Goal: Task Accomplishment & Management: Use online tool/utility

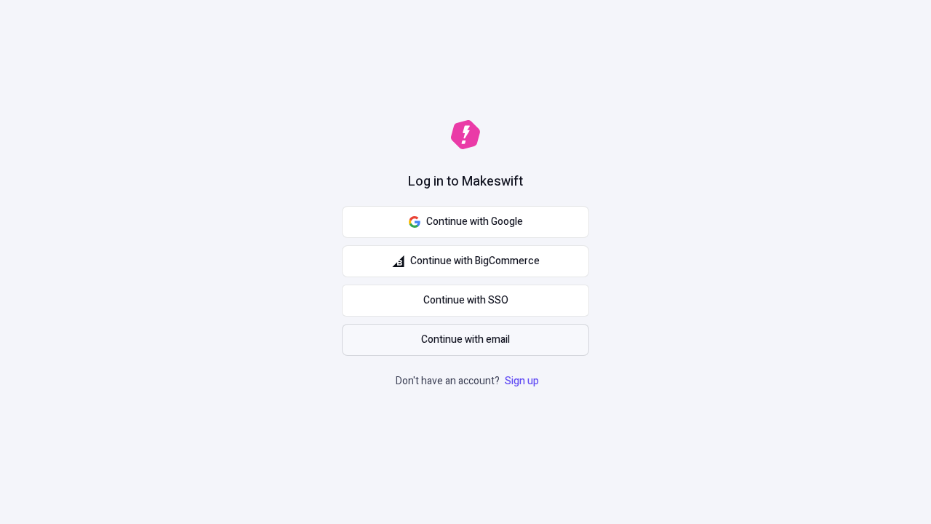
click at [466, 340] on span "Continue with email" at bounding box center [465, 340] width 89 height 16
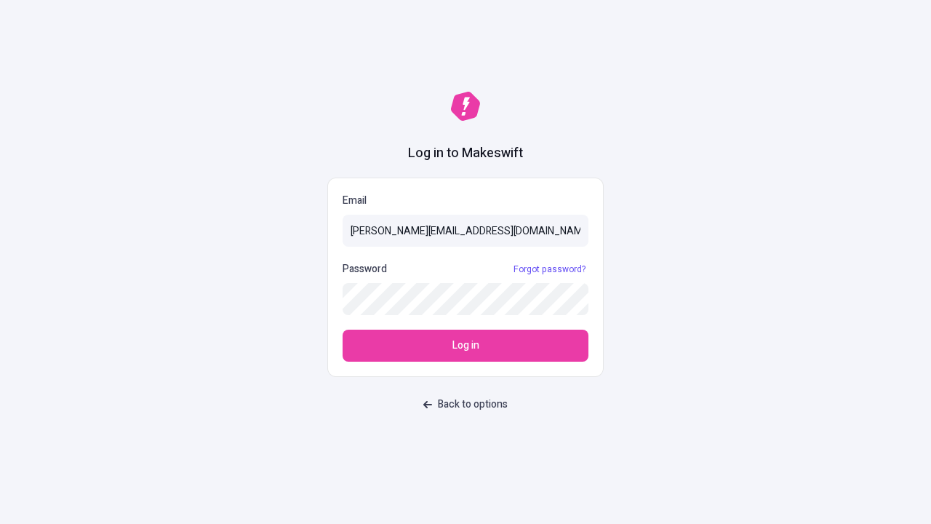
type input "[PERSON_NAME][EMAIL_ADDRESS][DOMAIN_NAME]"
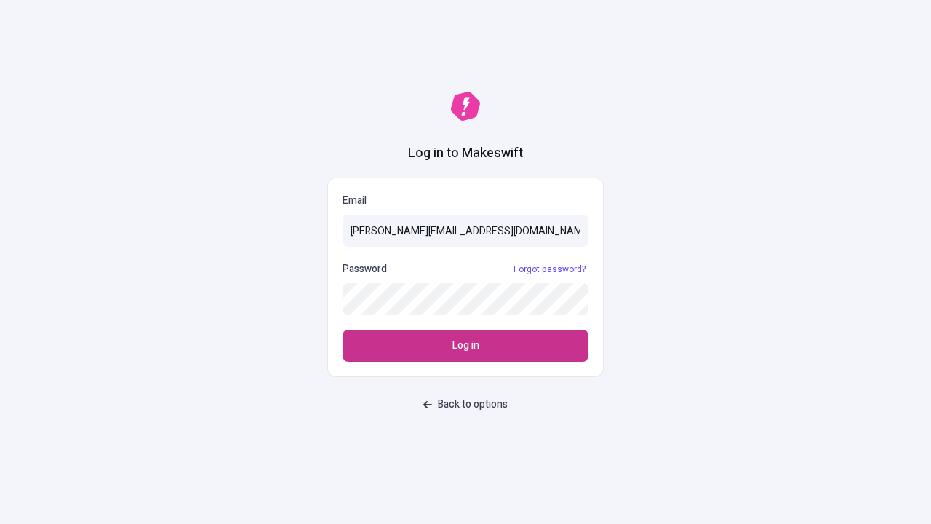
click at [466, 346] on span "Log in" at bounding box center [466, 346] width 27 height 16
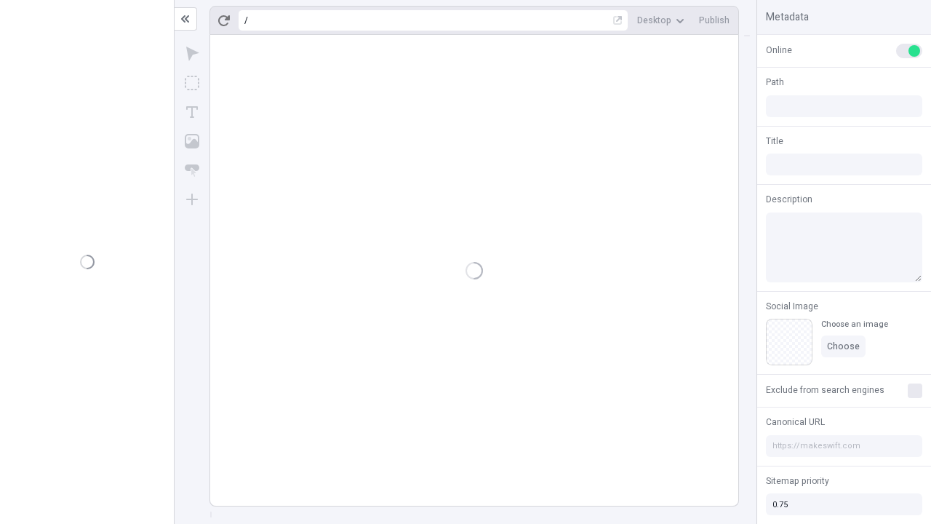
type input "/deep-link-acidus"
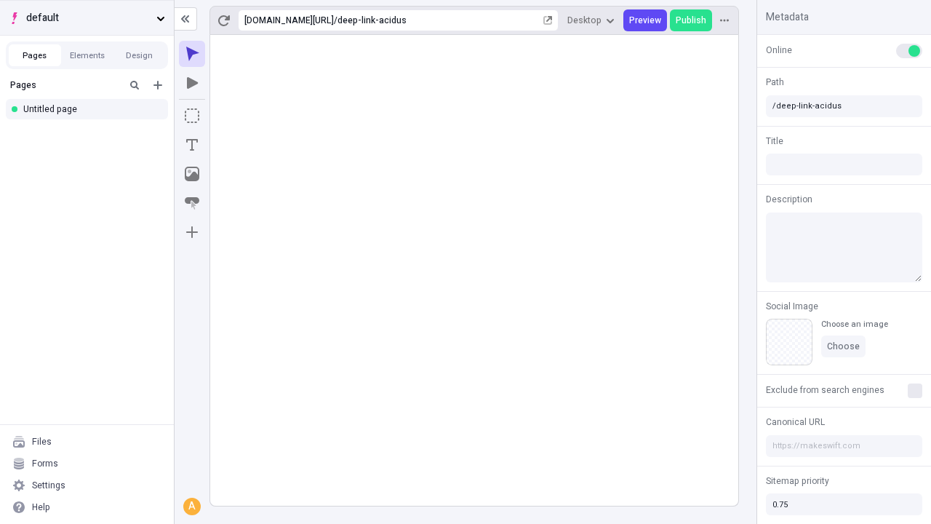
click at [87, 17] on span "default" at bounding box center [88, 18] width 124 height 16
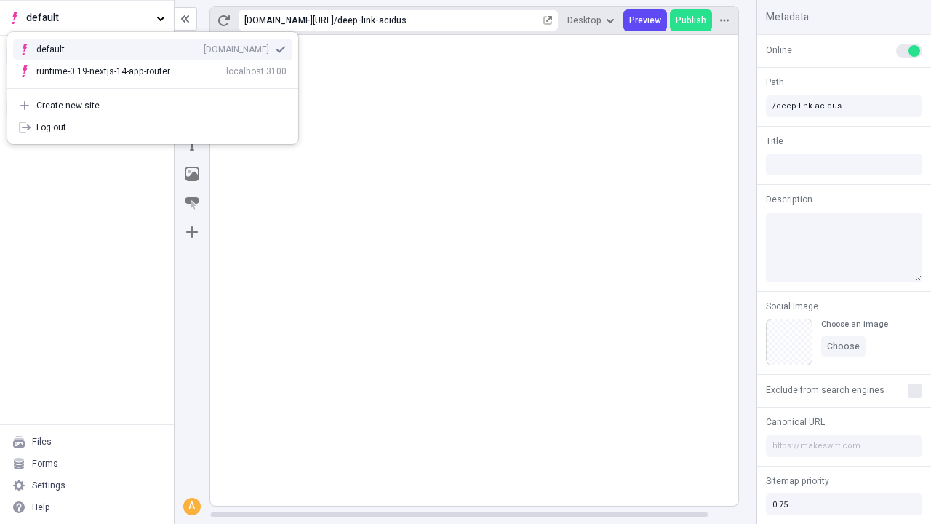
click at [204, 47] on div "qee9k4dy7d.staging.makeswift.site" at bounding box center [236, 50] width 65 height 12
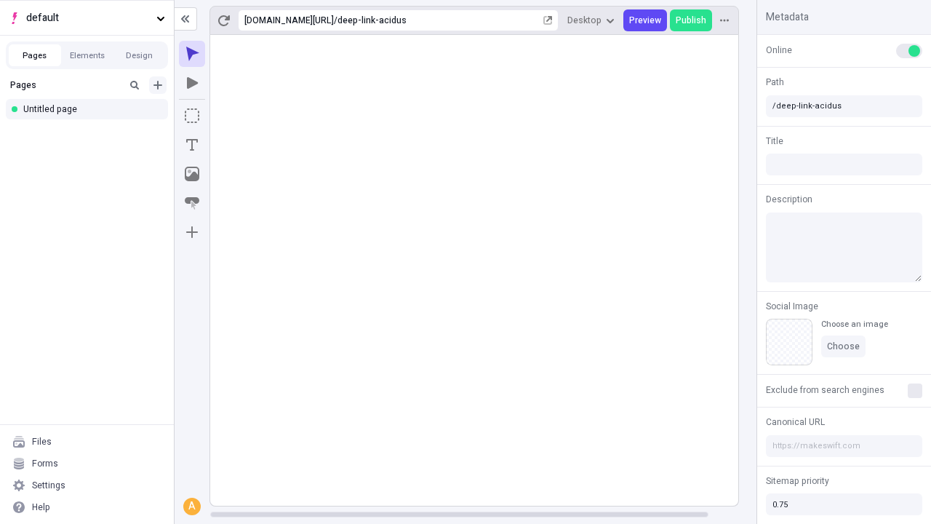
click at [158, 85] on icon "Add new" at bounding box center [158, 85] width 9 height 9
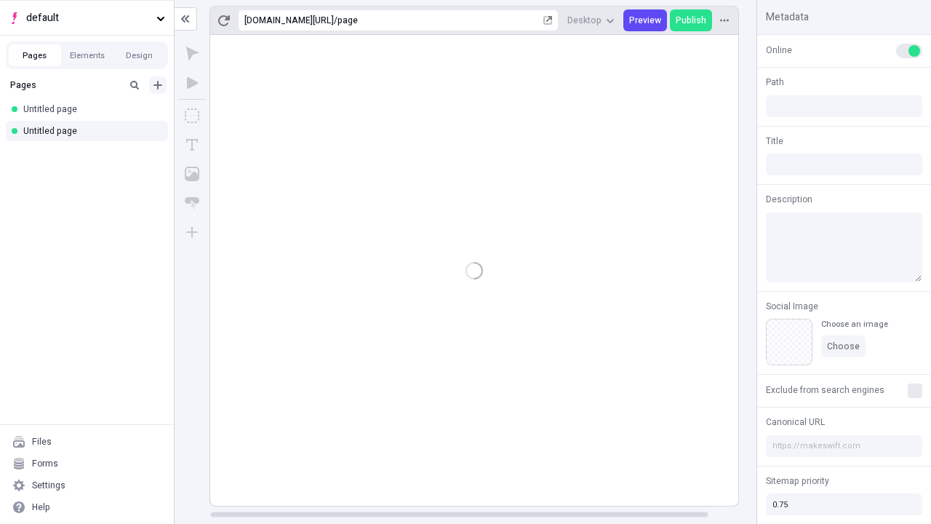
type input "/page"
